Goal: Check status: Check status

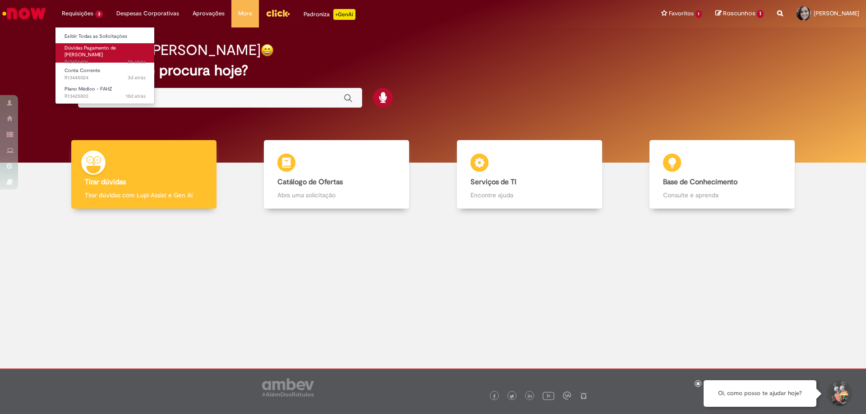
click at [86, 51] on span "Dúvidas Pagamento de [PERSON_NAME]" at bounding box center [89, 52] width 51 height 14
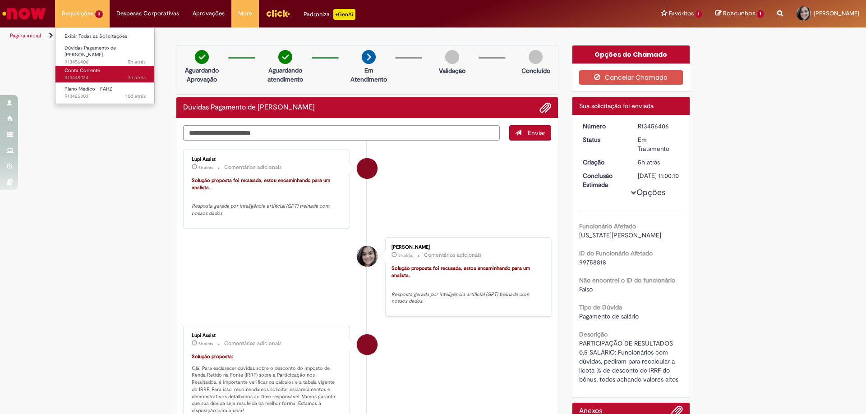
click at [90, 67] on span "Conta Corrente" at bounding box center [82, 70] width 36 height 7
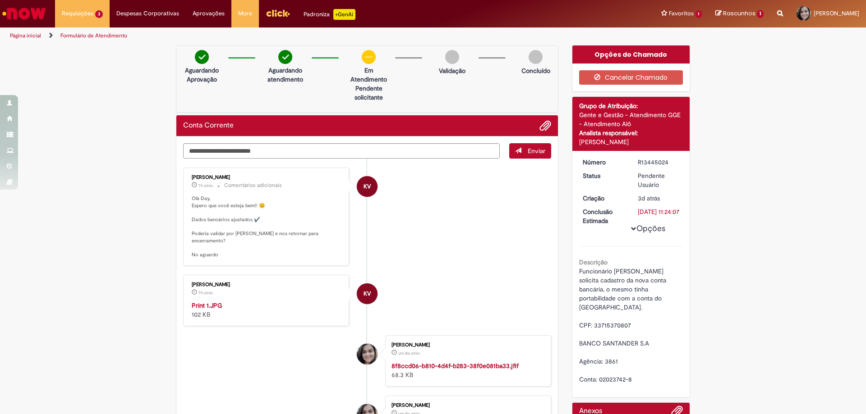
click at [294, 301] on img "Histórico de tíquete" at bounding box center [267, 301] width 150 height 0
click at [228, 301] on img "Histórico de tíquete" at bounding box center [267, 301] width 150 height 0
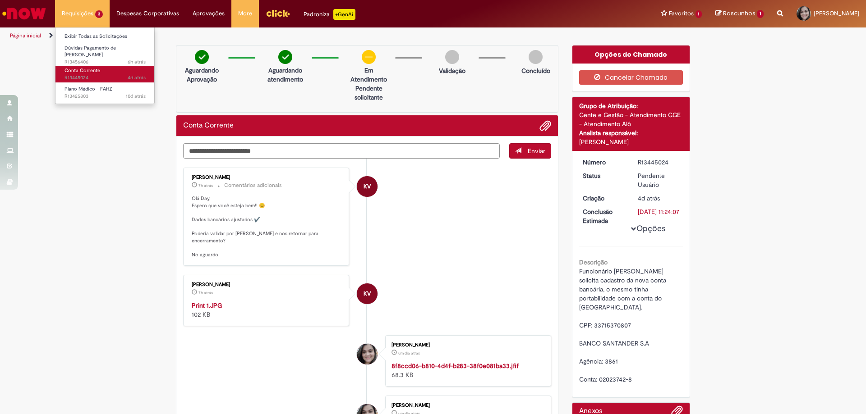
click at [92, 67] on span "Conta Corrente" at bounding box center [82, 70] width 36 height 7
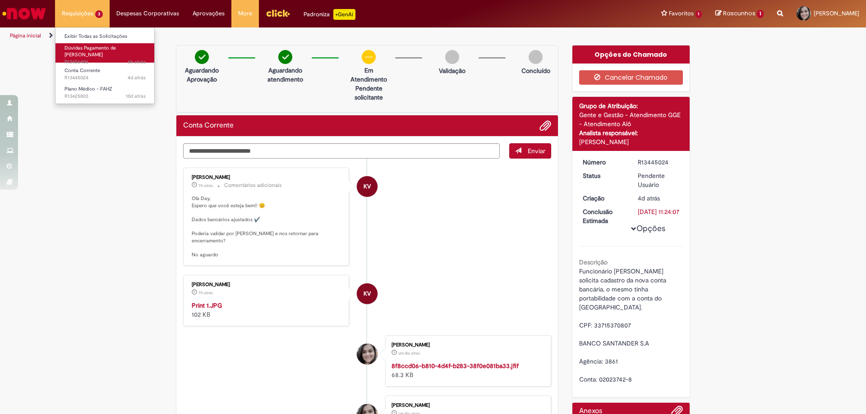
click at [105, 59] on span "6h atrás 6 horas atrás R13456406" at bounding box center [104, 62] width 81 height 7
